Goal: Transaction & Acquisition: Subscribe to service/newsletter

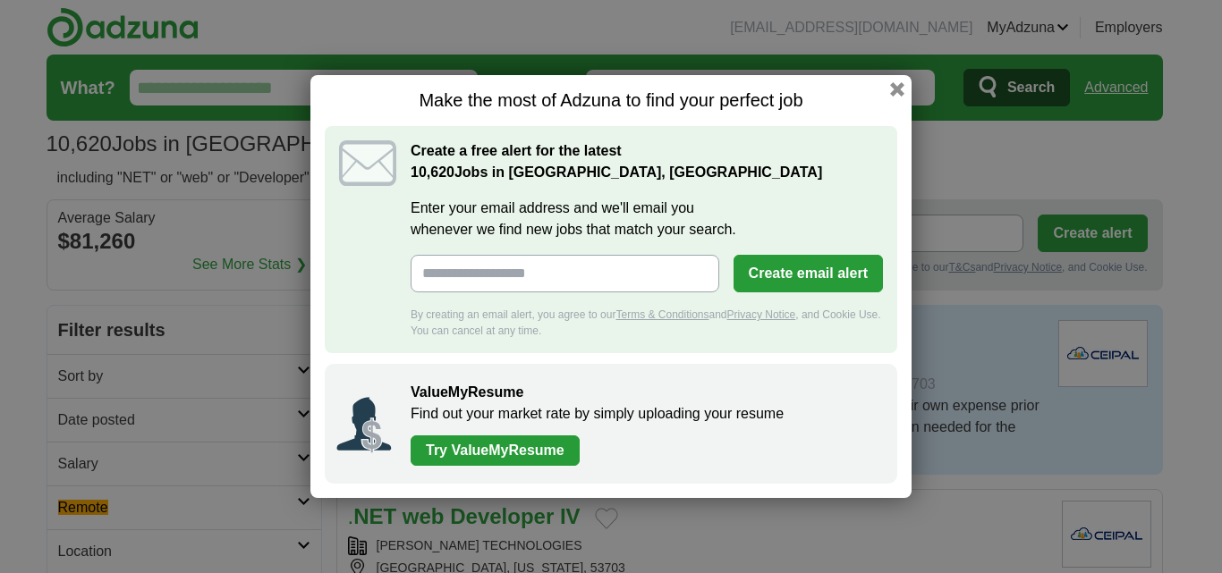
click at [502, 267] on input "Enter your email address and we'll email you whenever we find new jobs that mat…" at bounding box center [565, 274] width 309 height 38
type input "**********"
click at [823, 276] on button "Create email alert" at bounding box center [808, 274] width 149 height 38
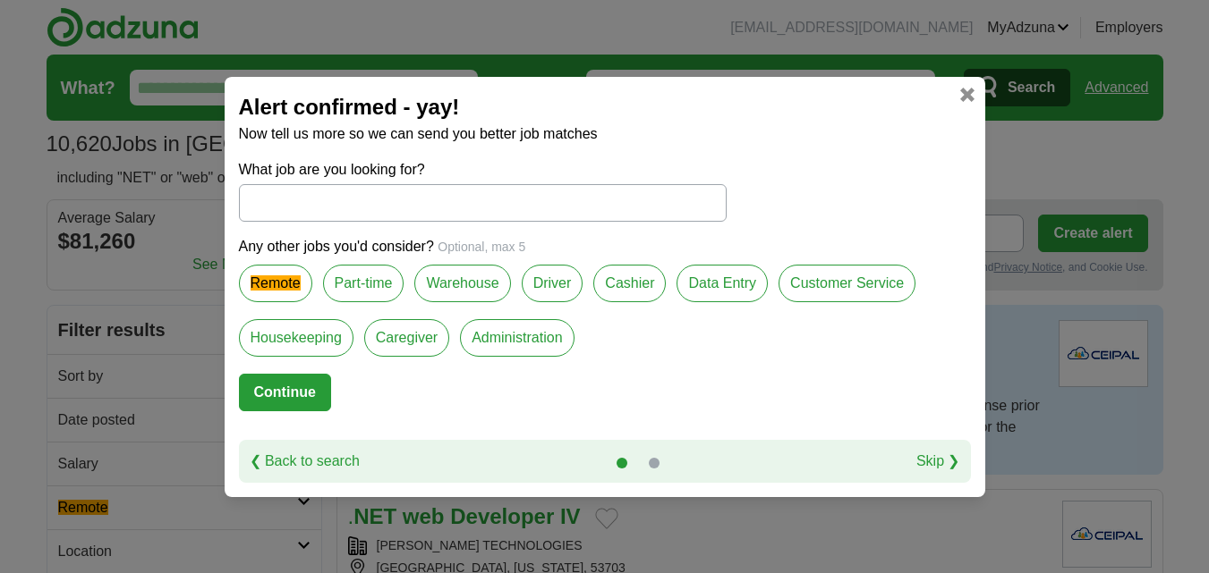
click at [267, 285] on multi-find-1-extension "Remote" at bounding box center [275, 283] width 50 height 15
click at [288, 390] on button "Continue" at bounding box center [285, 393] width 92 height 38
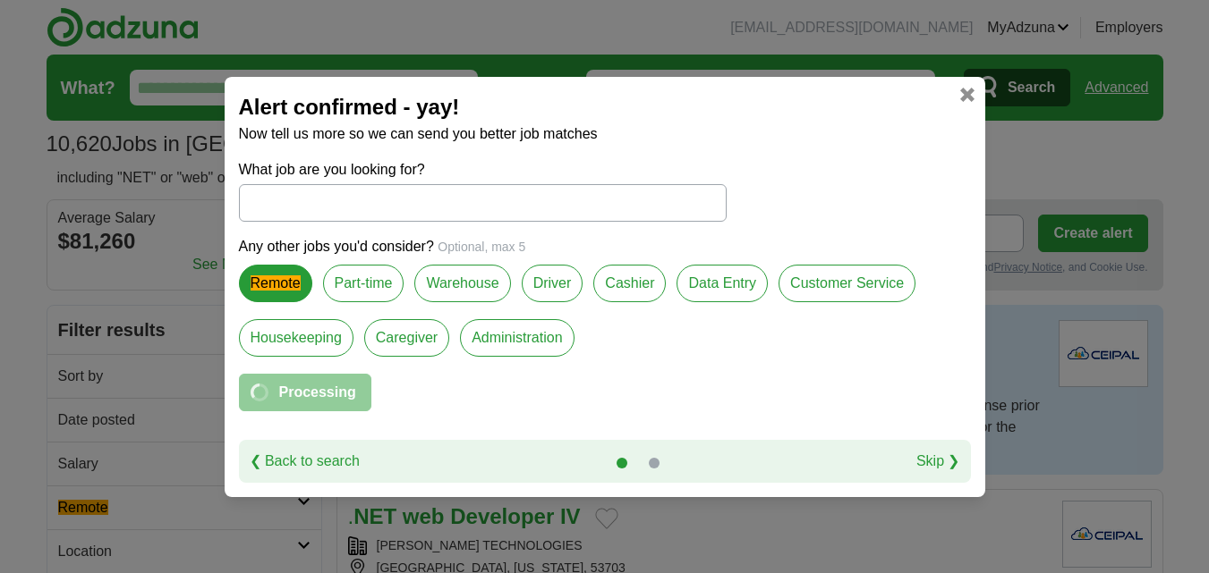
select select "**"
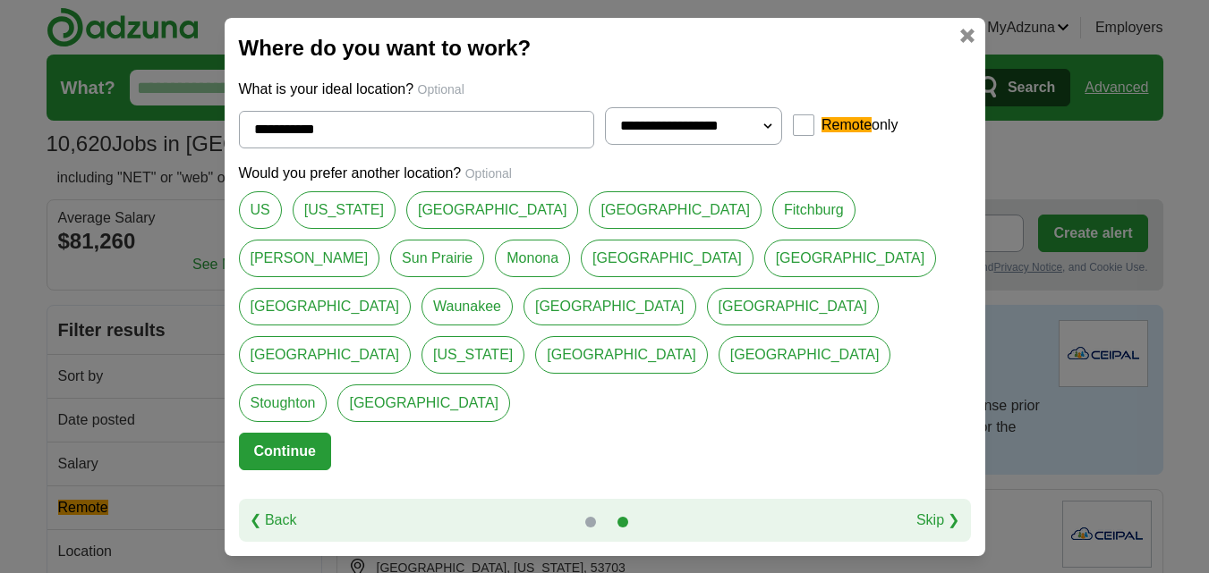
click at [269, 229] on link "US" at bounding box center [260, 210] width 43 height 38
type input "**"
click at [298, 433] on button "Continue" at bounding box center [285, 452] width 92 height 38
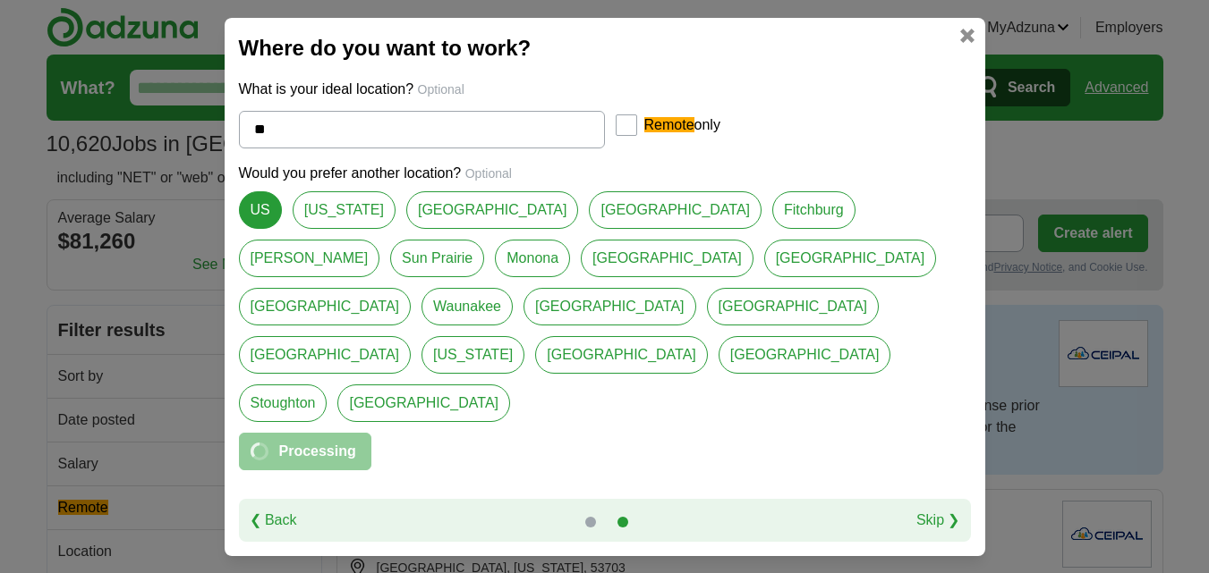
click at [637, 136] on div "Remote only" at bounding box center [706, 125] width 183 height 21
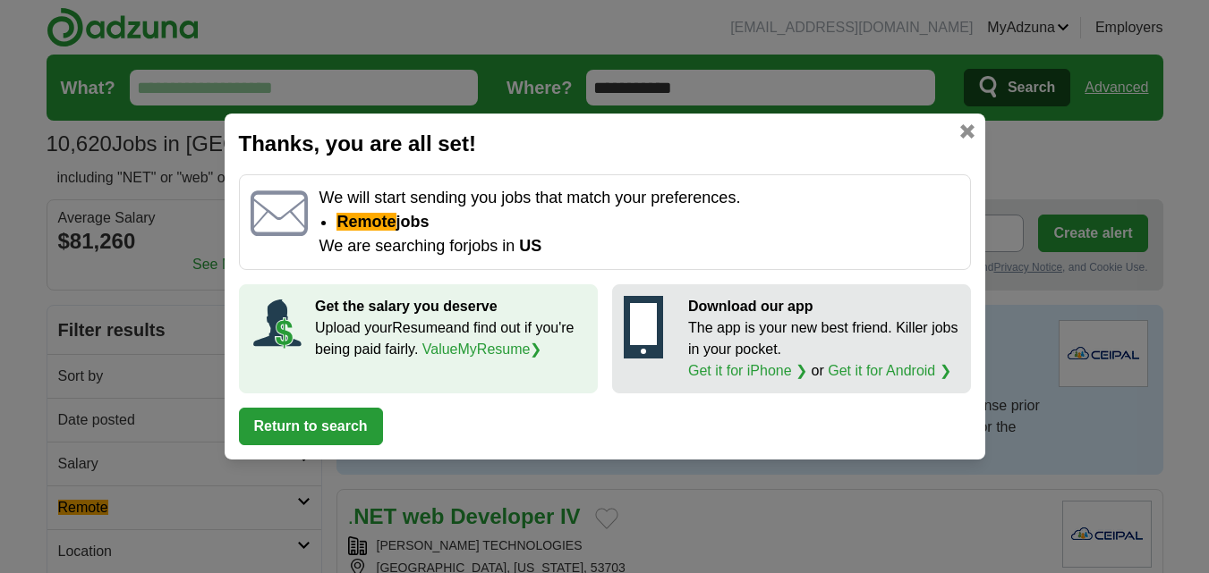
click at [317, 413] on button "Return to search" at bounding box center [311, 427] width 144 height 38
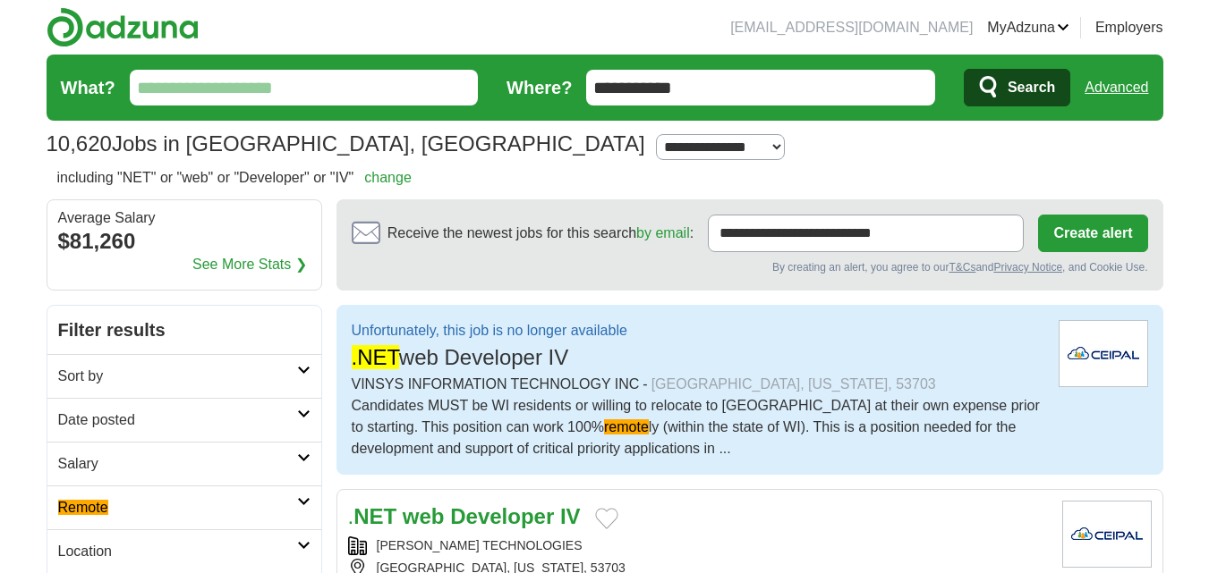
click at [1103, 364] on img at bounding box center [1102, 353] width 89 height 67
click at [1082, 362] on img at bounding box center [1102, 353] width 89 height 67
click at [361, 353] on multi-find-1-extension ".NET" at bounding box center [375, 357] width 47 height 24
click at [707, 344] on div "Unfortunately, this job is no longer available .NET web Developer IV" at bounding box center [698, 347] width 692 height 54
click at [708, 344] on div "Unfortunately, this job is no longer available .NET web Developer IV" at bounding box center [698, 347] width 692 height 54
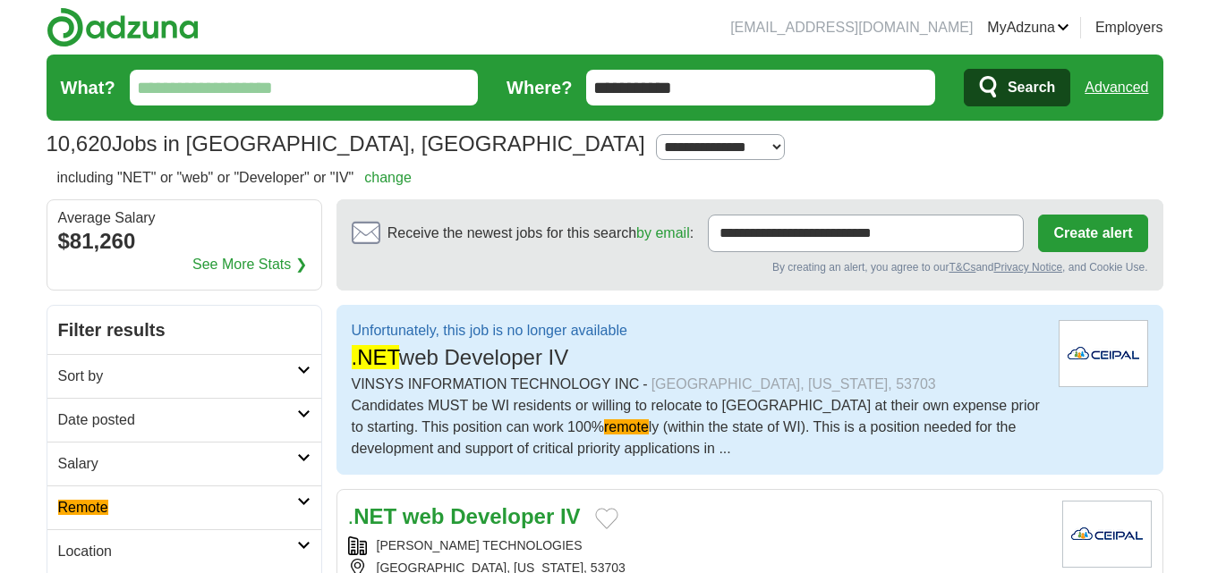
click at [703, 396] on div "Candidates MUST be WI residents or willing to relocate to [GEOGRAPHIC_DATA] at …" at bounding box center [698, 427] width 692 height 64
click at [375, 348] on multi-find-1-extension ".NET" at bounding box center [375, 357] width 47 height 24
click at [393, 335] on p "Unfortunately, this job is no longer available" at bounding box center [490, 330] width 276 height 21
click at [1129, 340] on img at bounding box center [1102, 353] width 89 height 67
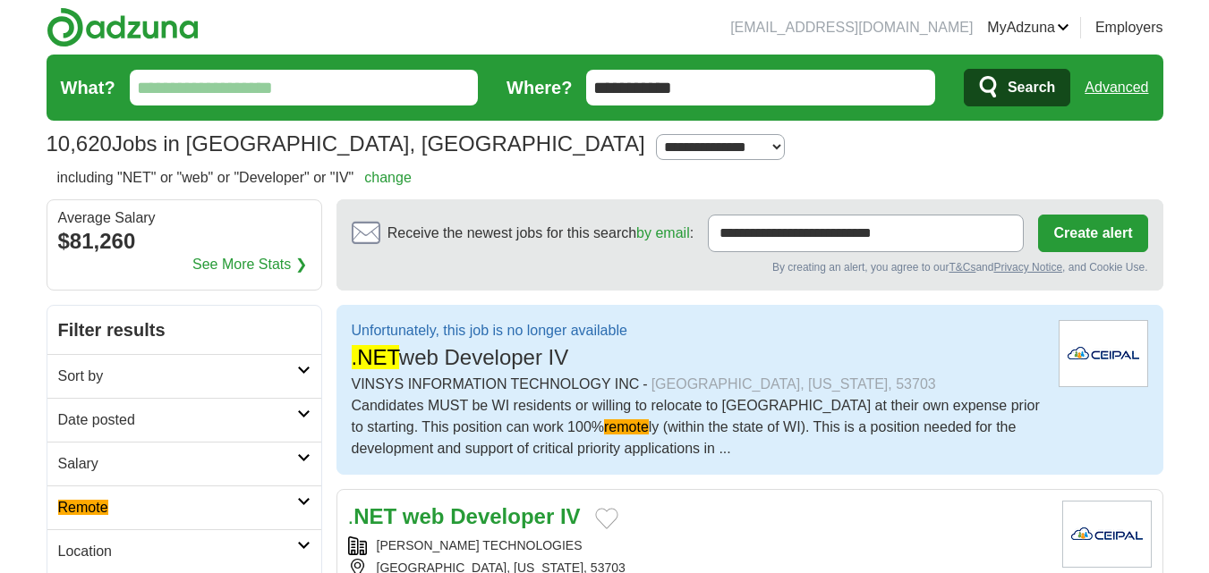
click at [724, 365] on div "Unfortunately, this job is no longer available .NET web Developer IV" at bounding box center [698, 347] width 692 height 54
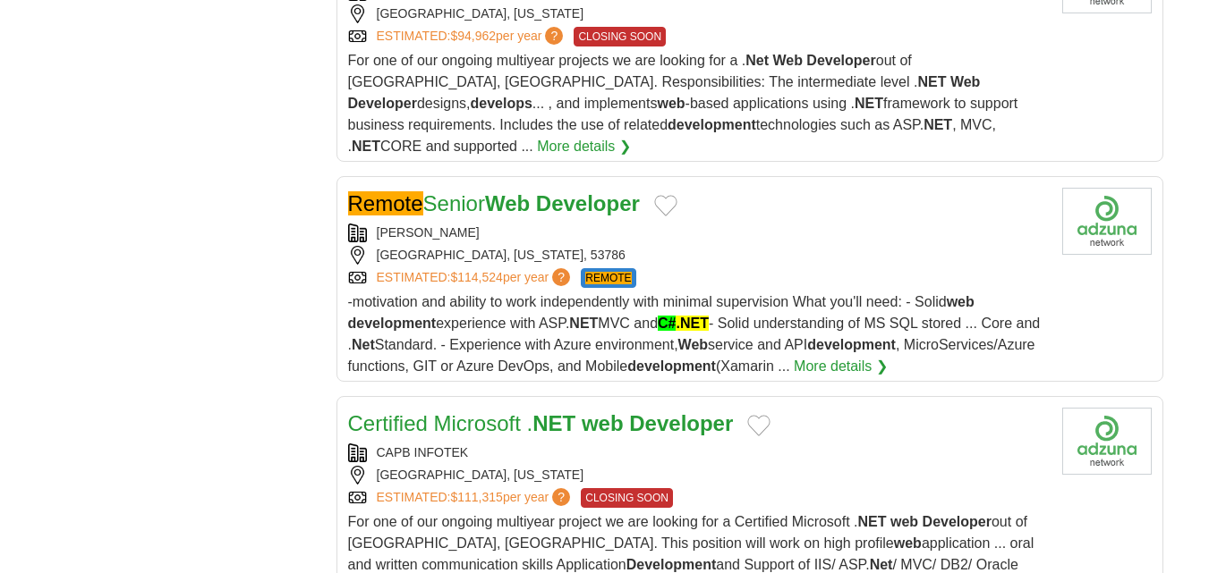
scroll to position [2326, 0]
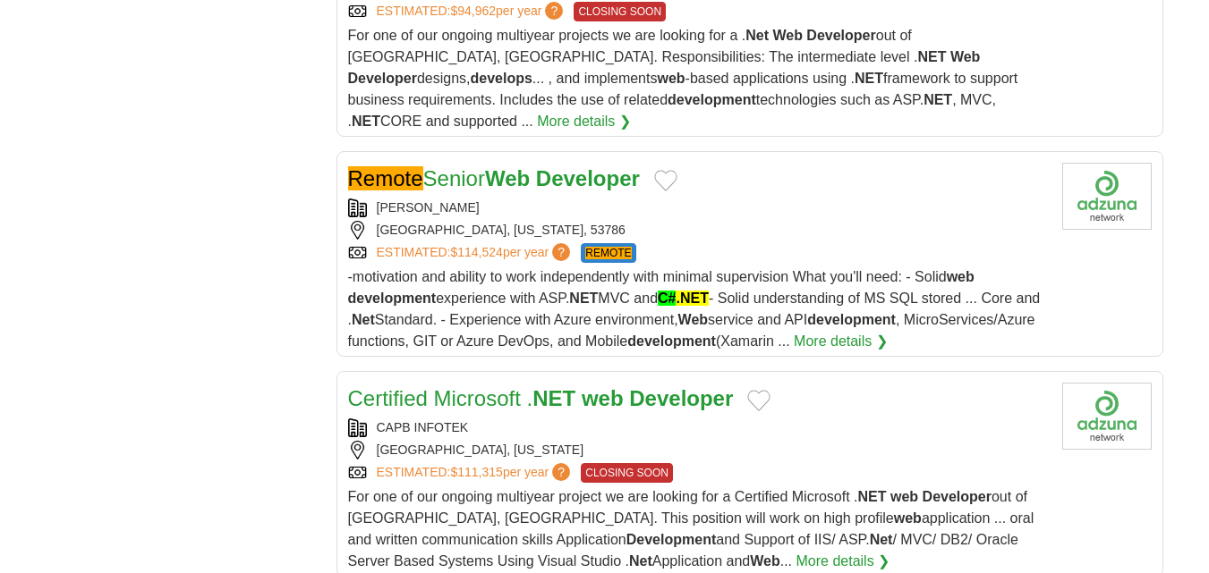
click at [445, 166] on link "Remote Senior Web Developer" at bounding box center [494, 178] width 292 height 24
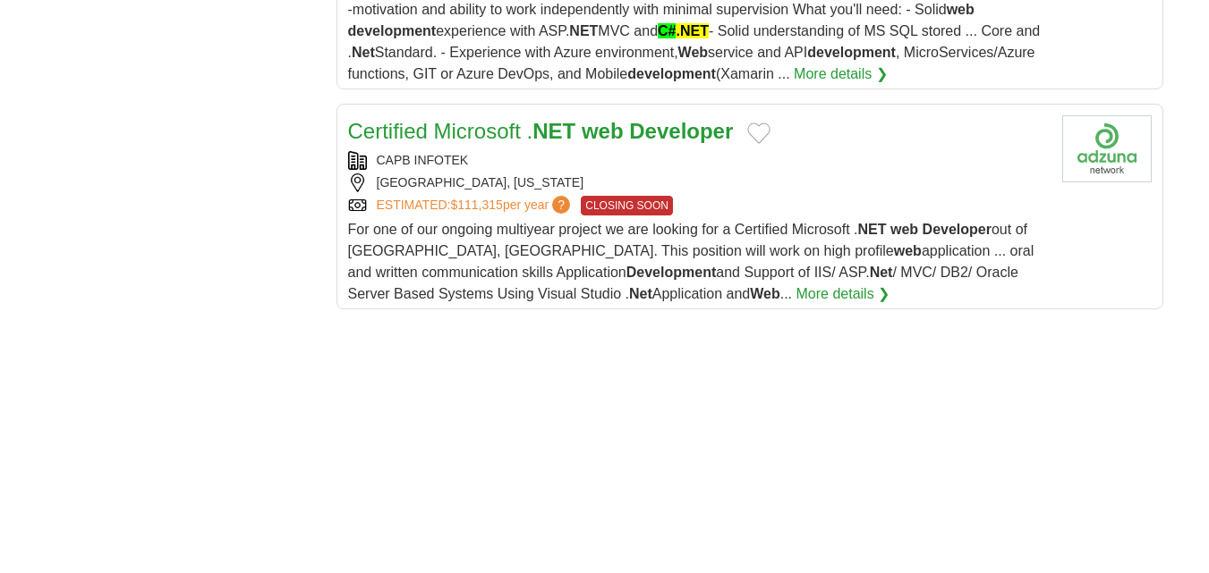
scroll to position [2594, 0]
